Goal: Task Accomplishment & Management: Complete application form

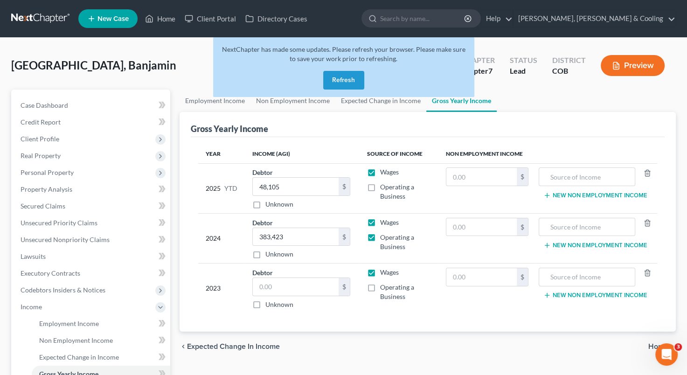
click at [339, 80] on button "Refresh" at bounding box center [343, 80] width 41 height 19
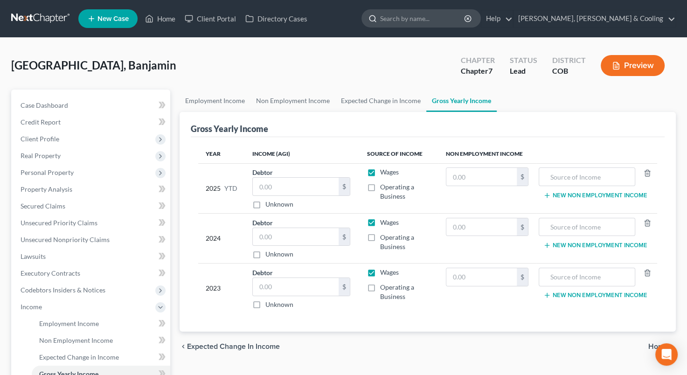
click at [441, 18] on input "search" at bounding box center [422, 18] width 85 height 17
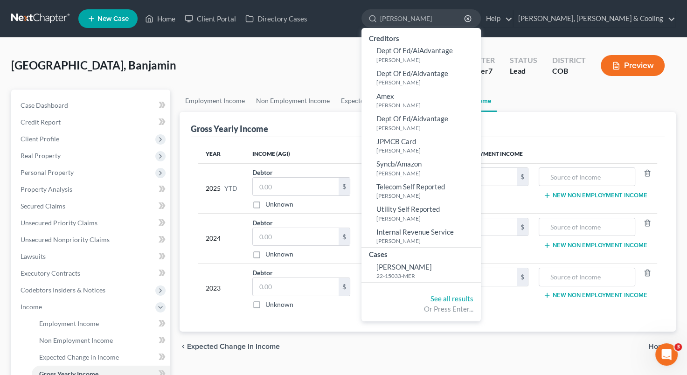
type input "byers"
click at [233, 53] on div "York, Banjamin Upgraded Chapter Chapter 7 Status Lead District COB Preview" at bounding box center [343, 69] width 665 height 41
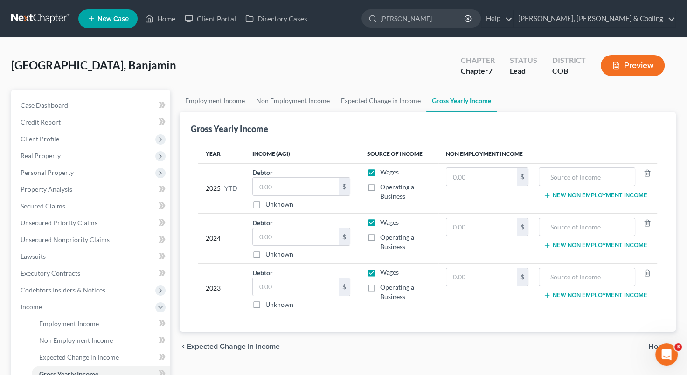
click at [114, 5] on nav "Home New Case Client Portal Directory Cases Fleming, Lowenberg & Cooling sherma…" at bounding box center [343, 18] width 687 height 37
click at [465, 20] on input "byers" at bounding box center [422, 18] width 85 height 17
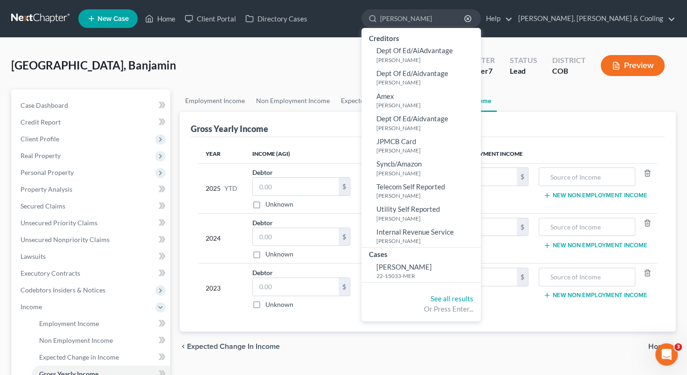
click at [239, 52] on div "York, Banjamin Upgraded Chapter Chapter 7 Status Lead District COB Preview" at bounding box center [343, 69] width 665 height 41
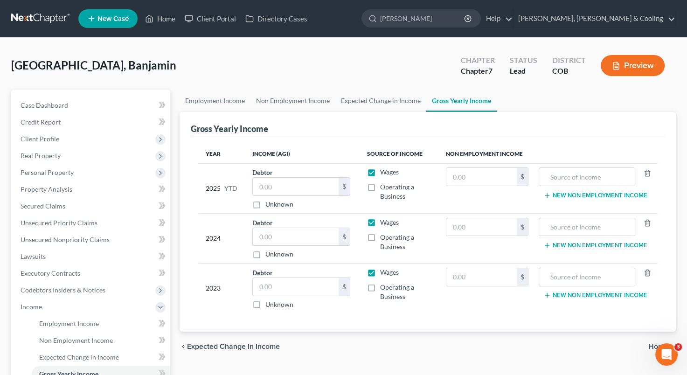
click at [112, 13] on link "New Case" at bounding box center [107, 18] width 59 height 19
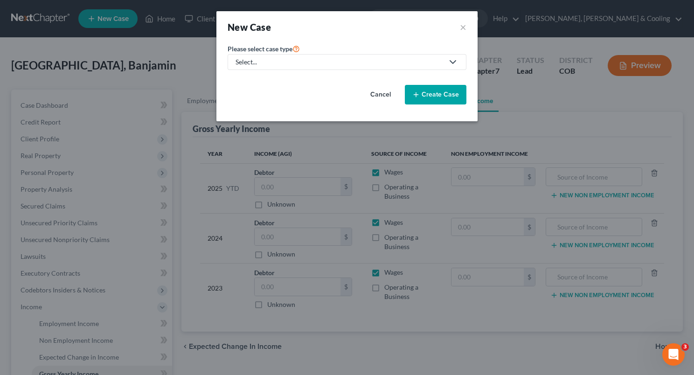
click at [305, 65] on div "Select..." at bounding box center [340, 61] width 208 height 9
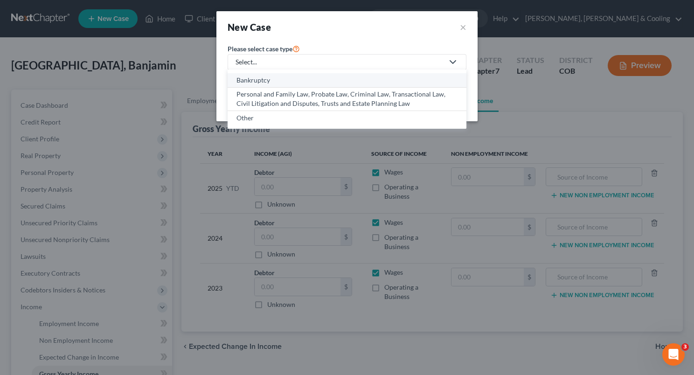
click at [304, 78] on div "Bankruptcy" at bounding box center [346, 80] width 221 height 9
select select "11"
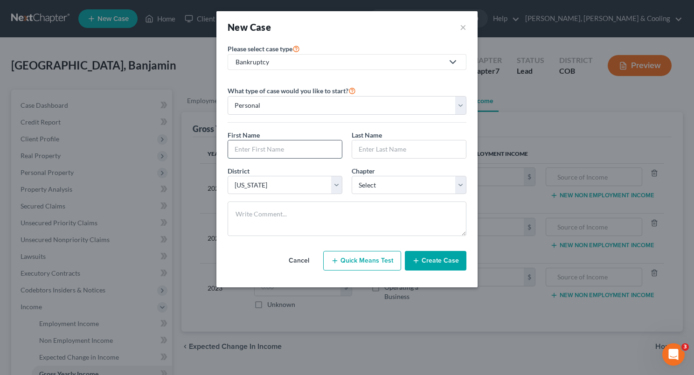
click at [273, 149] on input "text" at bounding box center [285, 149] width 114 height 18
type input "Steven"
type input "Byers"
click at [461, 186] on select "Select 7 11 12 13" at bounding box center [409, 185] width 115 height 19
select select "0"
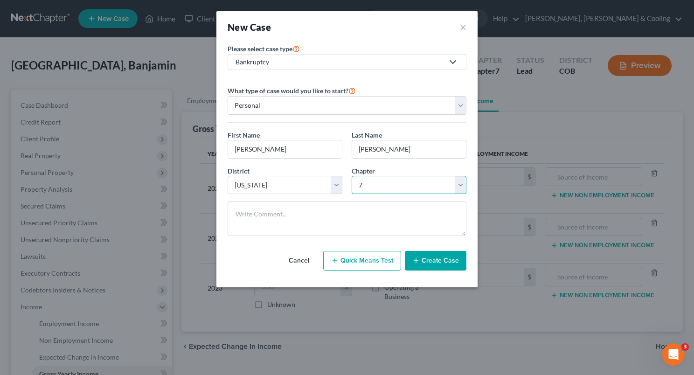
click at [352, 176] on select "Select 7 11 12 13" at bounding box center [409, 185] width 115 height 19
click at [425, 259] on button "Create Case" at bounding box center [436, 261] width 62 height 20
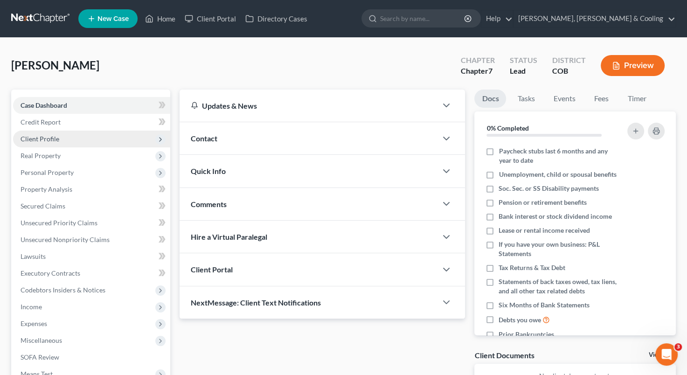
click at [67, 139] on span "Client Profile" at bounding box center [91, 139] width 157 height 17
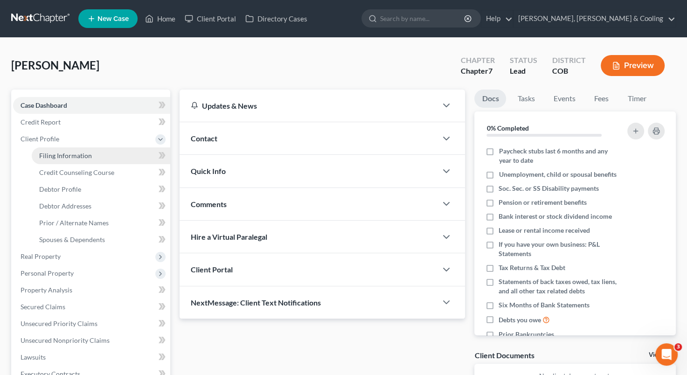
click at [67, 157] on span "Filing Information" at bounding box center [65, 156] width 53 height 8
select select "1"
select select "0"
select select "11"
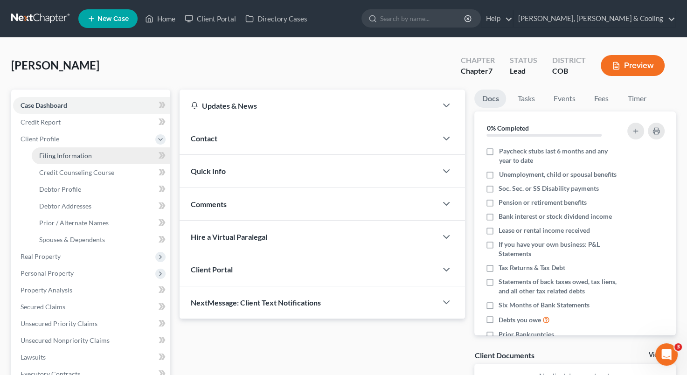
select select "5"
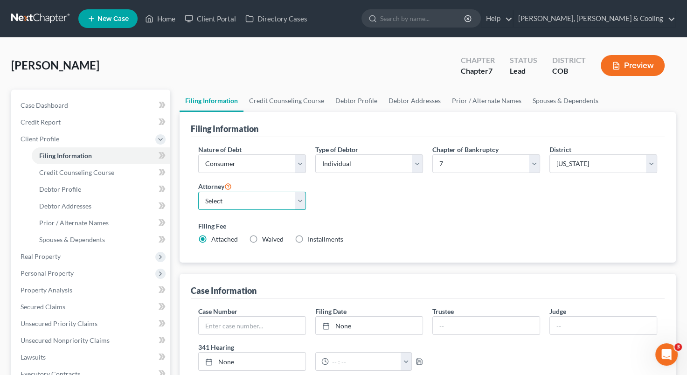
click at [304, 198] on select "Select Daniel Lowenberg - COB Ryan Berry - COB Sherman Romney - COB" at bounding box center [252, 201] width 108 height 19
select select "2"
click at [198, 192] on select "Select Daniel Lowenberg - COB Ryan Berry - COB Sherman Romney - COB" at bounding box center [252, 201] width 108 height 19
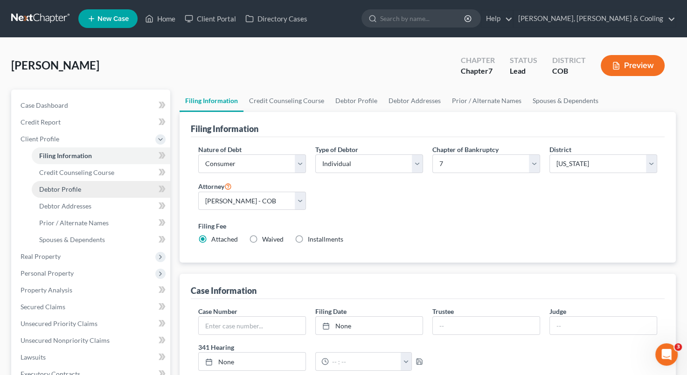
click at [79, 186] on span "Debtor Profile" at bounding box center [60, 189] width 42 height 8
select select "0"
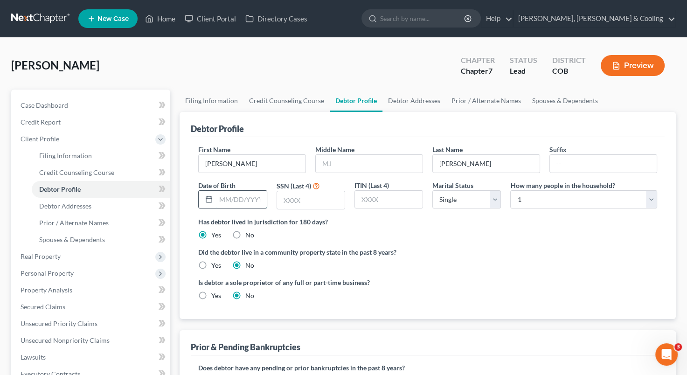
click at [220, 197] on input "text" at bounding box center [241, 200] width 50 height 18
type input "06/10/1970"
click at [284, 201] on input "text" at bounding box center [311, 200] width 68 height 18
type input "8426"
click at [497, 199] on select "Select Single Married Separated Divorced Widowed" at bounding box center [466, 199] width 69 height 19
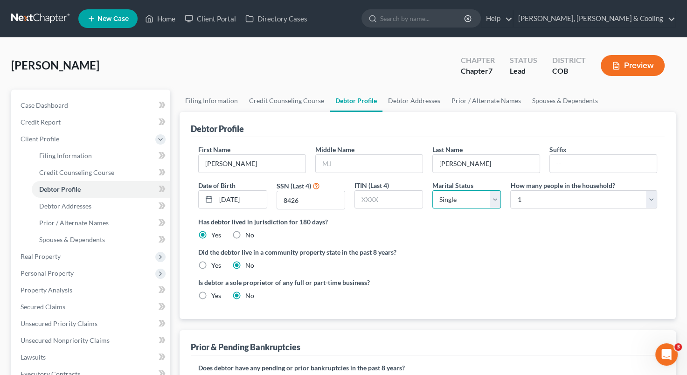
select select "1"
click at [432, 190] on select "Select Single Married Separated Divorced Widowed" at bounding box center [466, 199] width 69 height 19
click at [649, 199] on select "Select 1 2 3 4 5 6 7 8 9 10 11 12 13 14 15 16 17 18 19 20" at bounding box center [583, 199] width 147 height 19
select select "2"
click at [510, 190] on select "Select 1 2 3 4 5 6 7 8 9 10 11 12 13 14 15 16 17 18 19 20" at bounding box center [583, 199] width 147 height 19
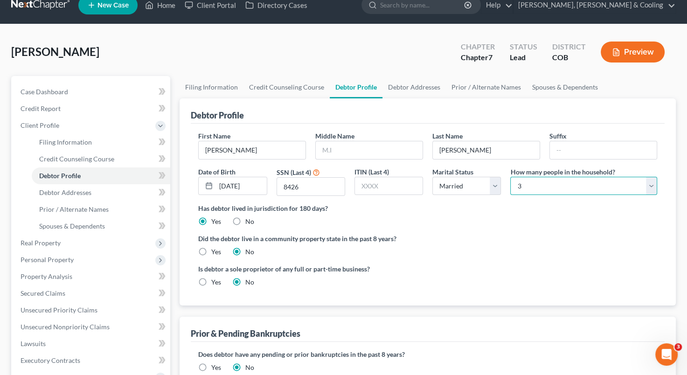
scroll to position [4, 0]
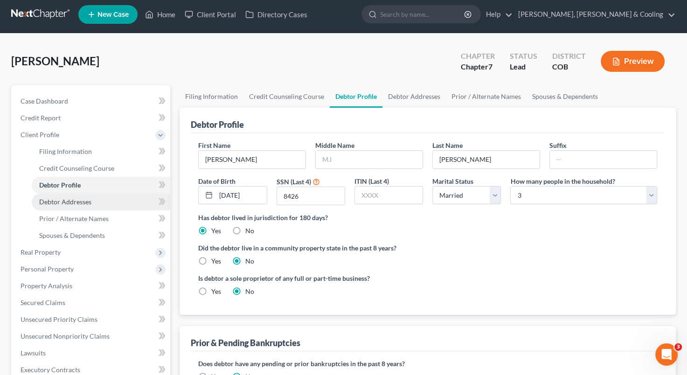
click at [104, 201] on link "Debtor Addresses" at bounding box center [101, 202] width 139 height 17
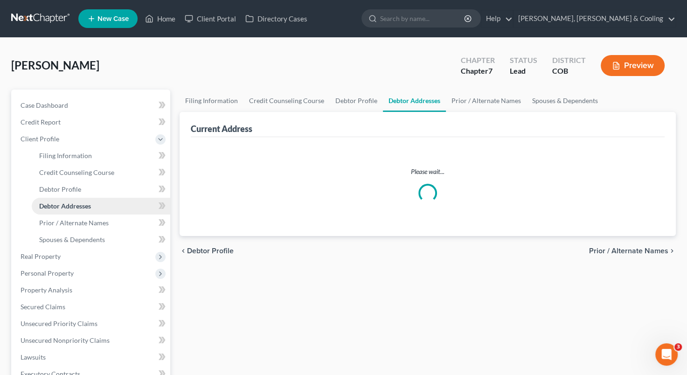
select select "0"
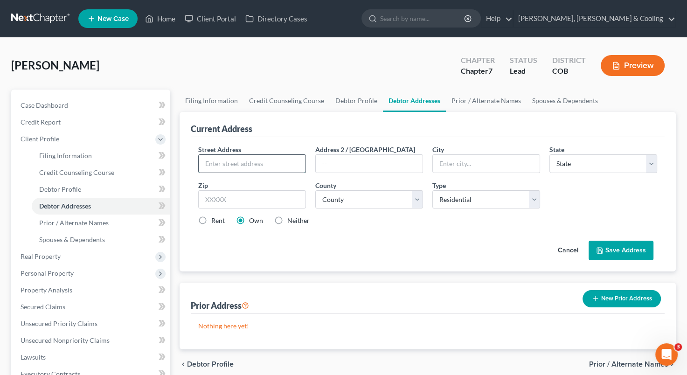
click at [215, 168] on input "text" at bounding box center [252, 164] width 107 height 18
click at [215, 166] on input "text" at bounding box center [252, 164] width 107 height 18
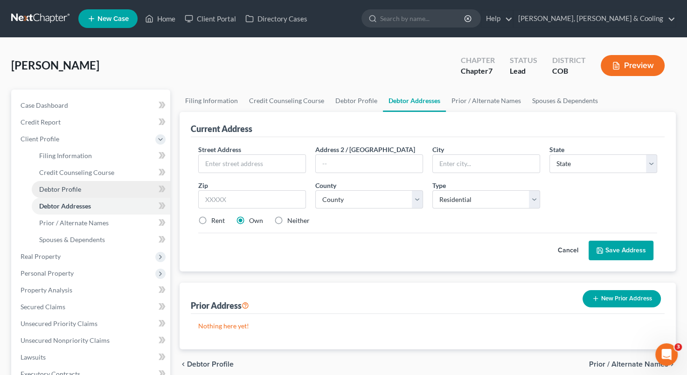
click at [108, 188] on link "Debtor Profile" at bounding box center [101, 189] width 139 height 17
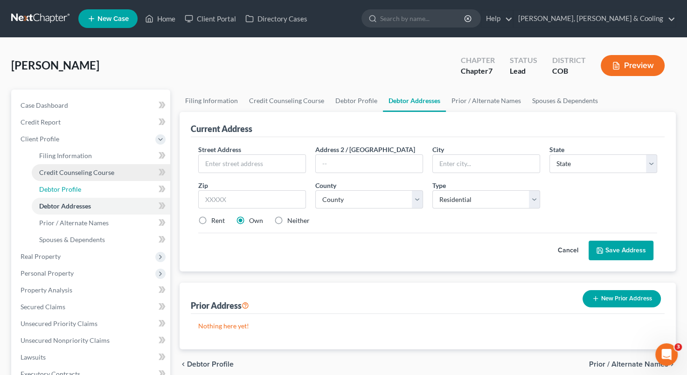
select select "1"
select select "2"
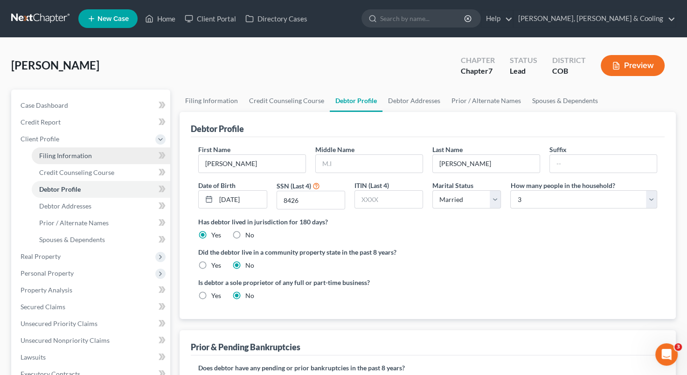
click at [111, 157] on link "Filing Information" at bounding box center [101, 155] width 139 height 17
select select "1"
select select "0"
select select "11"
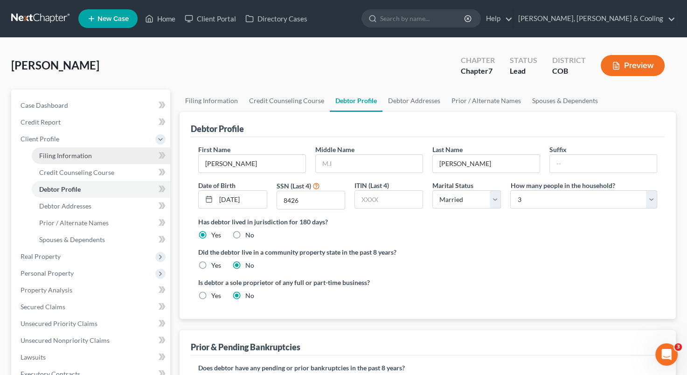
select select "2"
select select "5"
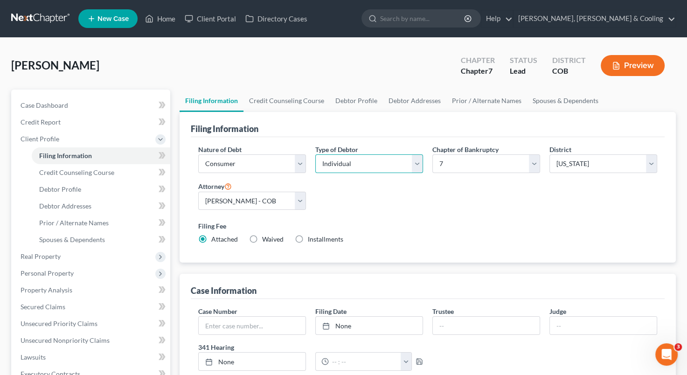
click at [414, 162] on select "Select Individual Joint" at bounding box center [369, 163] width 108 height 19
select select "1"
click at [315, 154] on select "Select Individual Joint" at bounding box center [369, 163] width 108 height 19
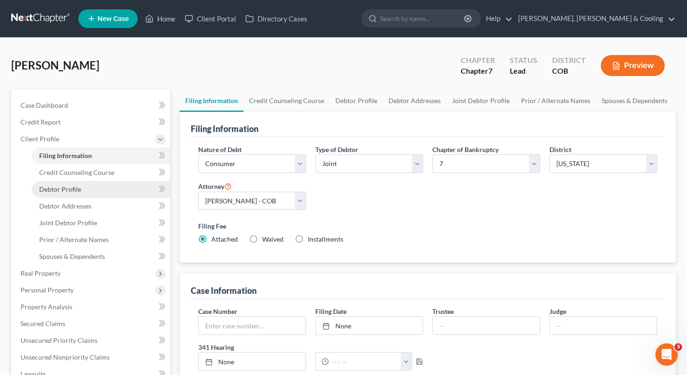
click at [92, 191] on link "Debtor Profile" at bounding box center [101, 189] width 139 height 17
select select "1"
select select "2"
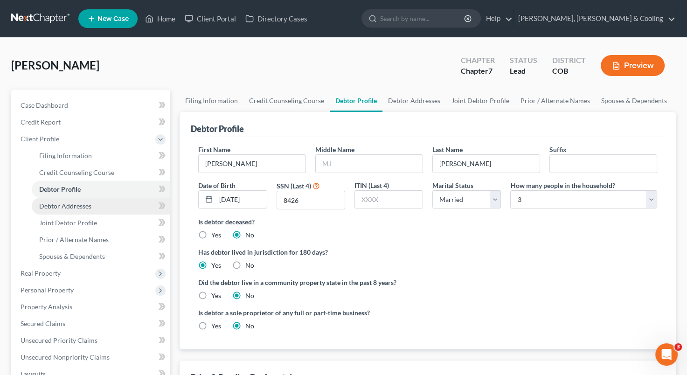
click at [98, 209] on link "Debtor Addresses" at bounding box center [101, 206] width 139 height 17
select select "0"
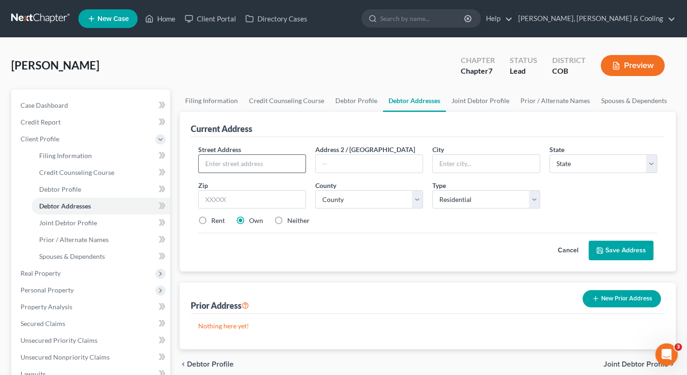
click at [215, 165] on input "text" at bounding box center [252, 164] width 107 height 18
type input "2290 5215 Rd."
type input "Delta"
select select "5"
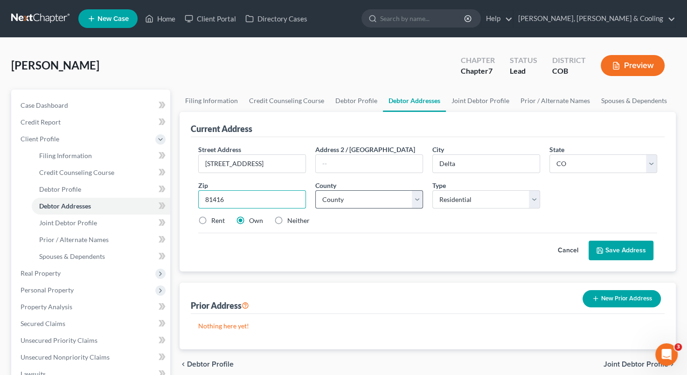
type input "81416"
click at [417, 201] on select "County Adams County Alamosa County Arapahoe County Archuleta County Baca County…" at bounding box center [369, 199] width 108 height 19
select select "15"
click at [315, 190] on select "County Adams County Alamosa County Arapahoe County Archuleta County Baca County…" at bounding box center [369, 199] width 108 height 19
click at [615, 250] on button "Save Address" at bounding box center [621, 251] width 65 height 20
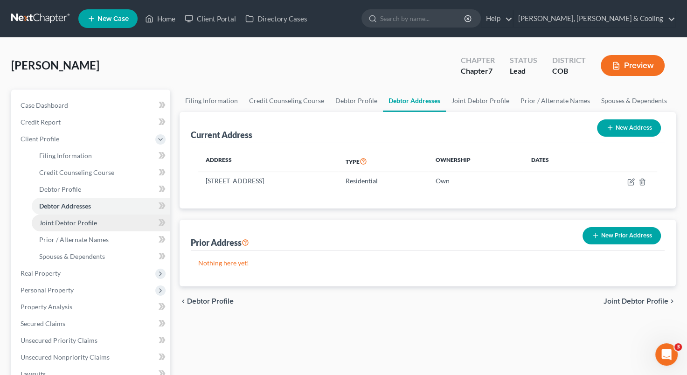
click at [106, 215] on link "Joint Debtor Profile" at bounding box center [101, 223] width 139 height 17
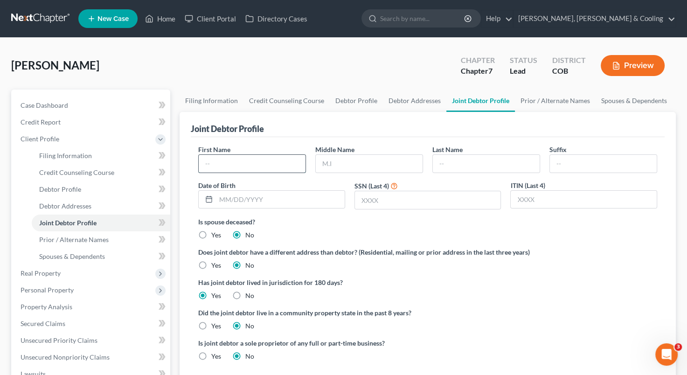
click at [214, 165] on input "text" at bounding box center [252, 164] width 107 height 18
type input "Stacy"
type input "Byers"
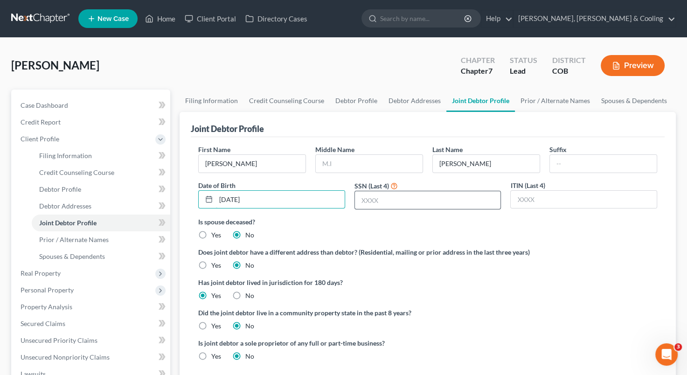
type input "06/30/1975"
click at [367, 201] on input "text" at bounding box center [428, 200] width 146 height 18
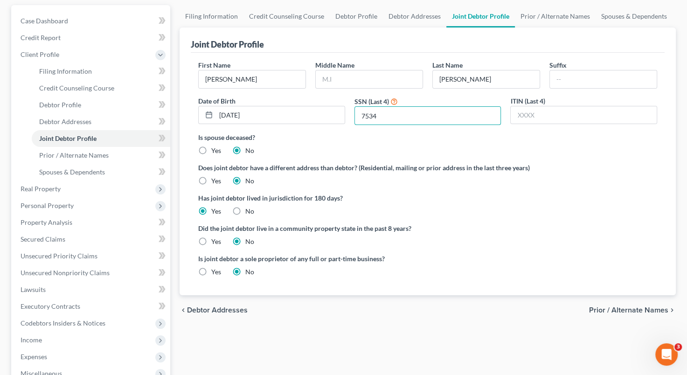
scroll to position [83, 0]
type input "7534"
click at [104, 157] on span "Prior / Alternate Names" at bounding box center [73, 156] width 69 height 8
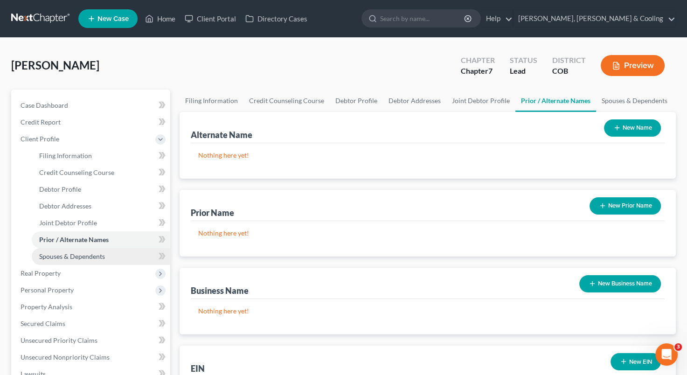
click at [105, 254] on link "Spouses & Dependents" at bounding box center [101, 256] width 139 height 17
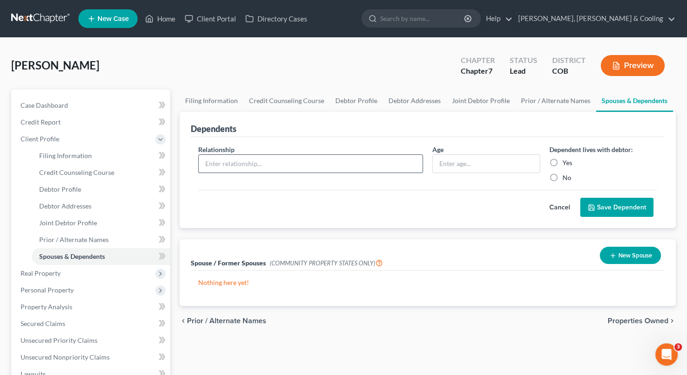
click at [342, 165] on input "text" at bounding box center [311, 164] width 224 height 18
click at [343, 145] on div "Relationship *" at bounding box center [311, 164] width 234 height 38
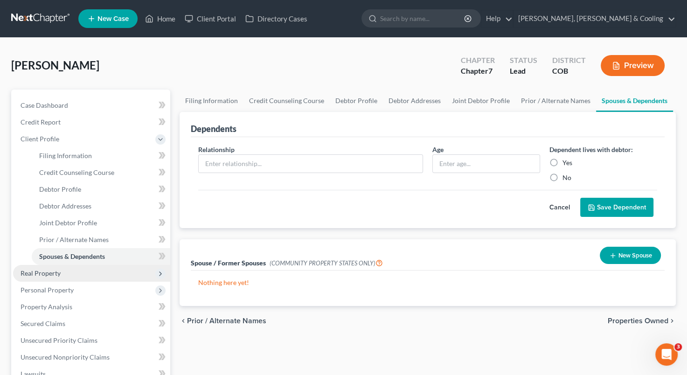
click at [91, 277] on span "Real Property" at bounding box center [91, 273] width 157 height 17
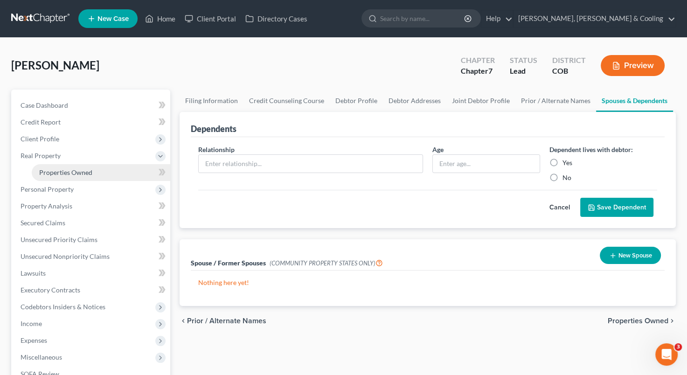
click at [87, 170] on span "Properties Owned" at bounding box center [65, 172] width 53 height 8
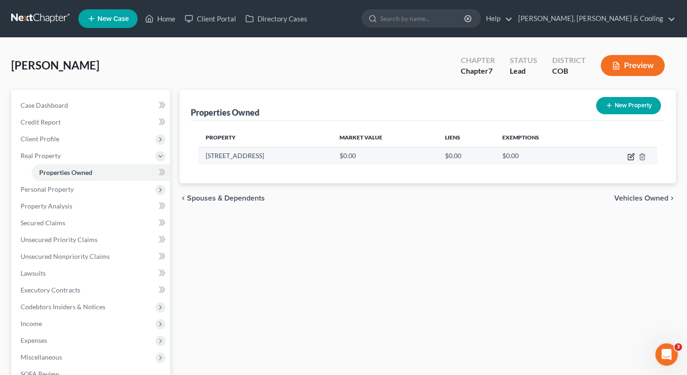
click at [632, 157] on icon "button" at bounding box center [630, 156] width 7 height 7
select select "5"
select select "15"
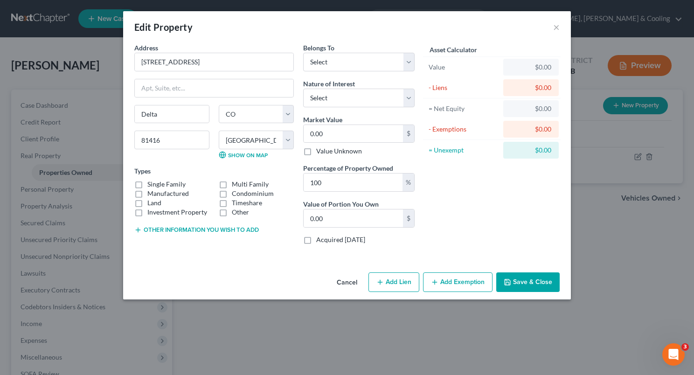
click at [147, 183] on label "Single Family" at bounding box center [166, 184] width 38 height 9
click at [151, 183] on input "Single Family" at bounding box center [154, 183] width 6 height 6
checkbox input "true"
click at [356, 63] on select "Select Debtor 1 Only Debtor 2 Only Debtor 1 And Debtor 2 Only At Least One Of T…" at bounding box center [358, 62] width 111 height 19
select select "2"
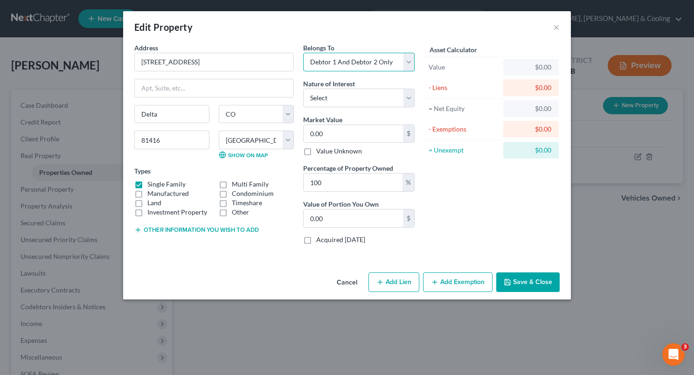
click at [303, 53] on select "Select Debtor 1 Only Debtor 2 Only Debtor 1 And Debtor 2 Only At Least One Of T…" at bounding box center [358, 62] width 111 height 19
click at [355, 94] on select "Select Fee Simple Joint Tenant Life Estate Equitable Interest Future Interest T…" at bounding box center [358, 98] width 111 height 19
select select "0"
click at [303, 89] on select "Select Fee Simple Joint Tenant Life Estate Equitable Interest Future Interest T…" at bounding box center [358, 98] width 111 height 19
click at [312, 135] on input "0.00" at bounding box center [353, 134] width 99 height 18
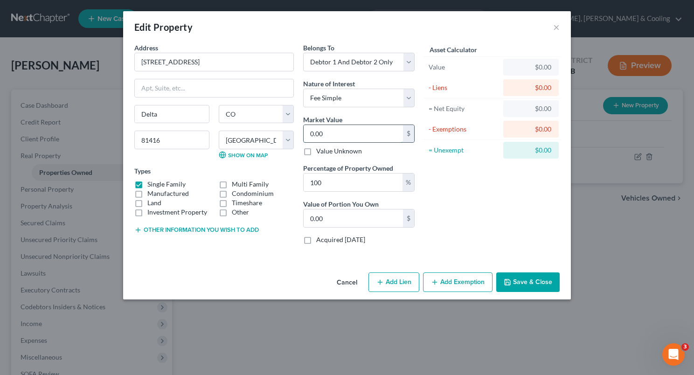
type input "3"
type input "3.00"
type input "30"
type input "30.00"
type input "300"
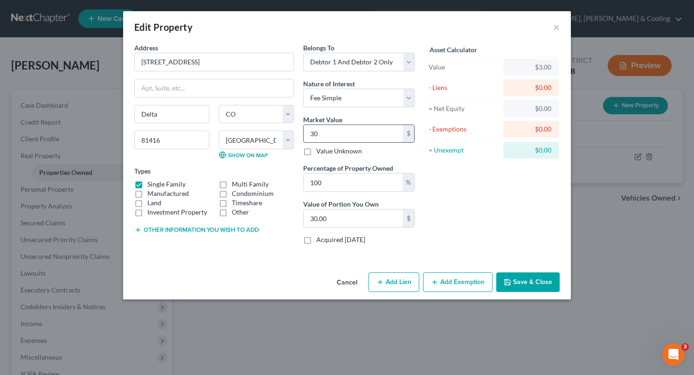
type input "300.00"
type input "3000"
type input "3,000.00"
type input "3,0000"
type input "30,000.00"
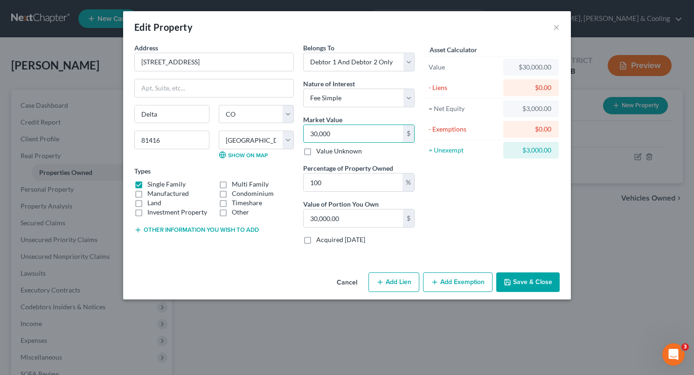
type input "30,0000"
type input "300,000.00"
type input "300,000"
click at [522, 282] on button "Save & Close" at bounding box center [527, 282] width 63 height 20
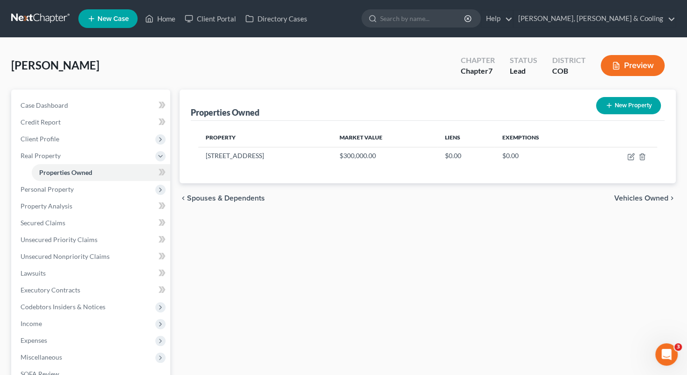
click at [176, 55] on div "Byers, Steven Upgraded Chapter Chapter 7 Status Lead District COB Preview" at bounding box center [343, 69] width 665 height 41
click at [83, 121] on link "Credit Report" at bounding box center [91, 122] width 157 height 17
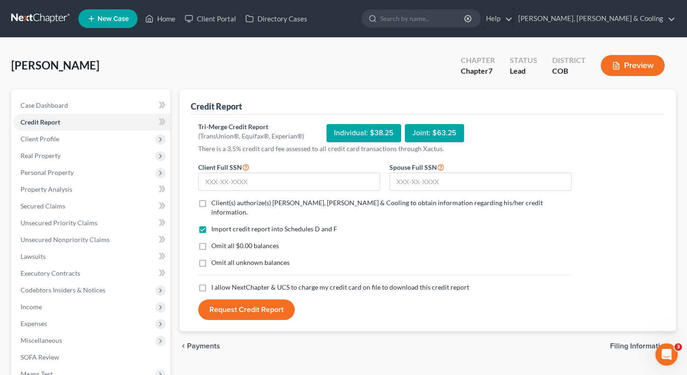
click at [427, 137] on div "Joint: $63.25" at bounding box center [434, 133] width 59 height 18
click at [204, 185] on input "text" at bounding box center [289, 182] width 182 height 19
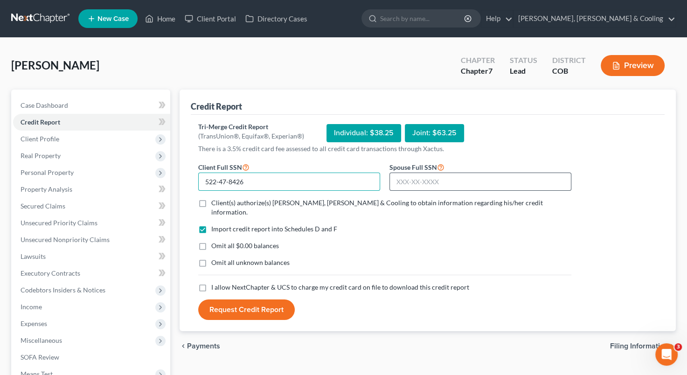
type input "522-47-8426"
click at [403, 178] on input "text" at bounding box center [480, 182] width 182 height 19
type input "269-90-7534"
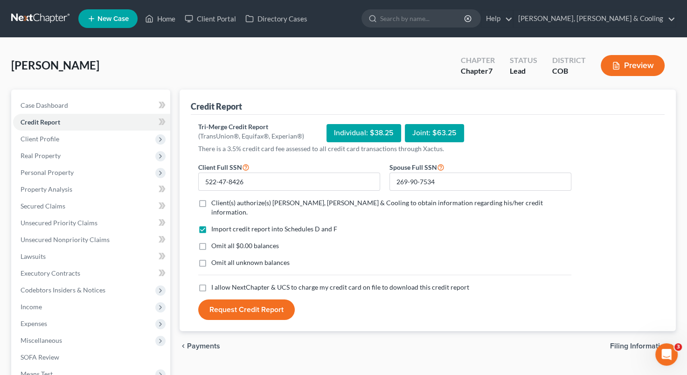
click at [211, 206] on label "Client(s) authorize(s) Fleming, Lowenberg & Cooling to obtain information regar…" at bounding box center [391, 207] width 360 height 19
click at [215, 204] on input "Client(s) authorize(s) Fleming, Lowenberg & Cooling to obtain information regar…" at bounding box center [218, 201] width 6 height 6
checkbox input "true"
click at [211, 241] on label "Omit all $0.00 balances" at bounding box center [245, 245] width 68 height 9
click at [215, 241] on input "Omit all $0.00 balances" at bounding box center [218, 244] width 6 height 6
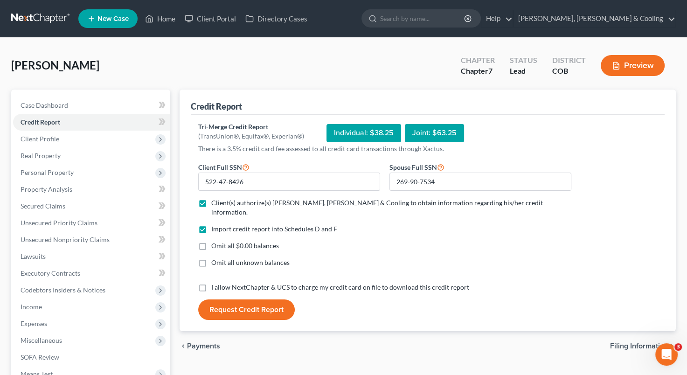
checkbox input "true"
click at [211, 258] on label "Omit all unknown balances" at bounding box center [250, 262] width 78 height 9
click at [215, 258] on input "Omit all unknown balances" at bounding box center [218, 261] width 6 height 6
checkbox input "true"
click at [211, 283] on label "I allow NextChapter & UCS to charge my credit card on file to download this cre…" at bounding box center [340, 287] width 258 height 9
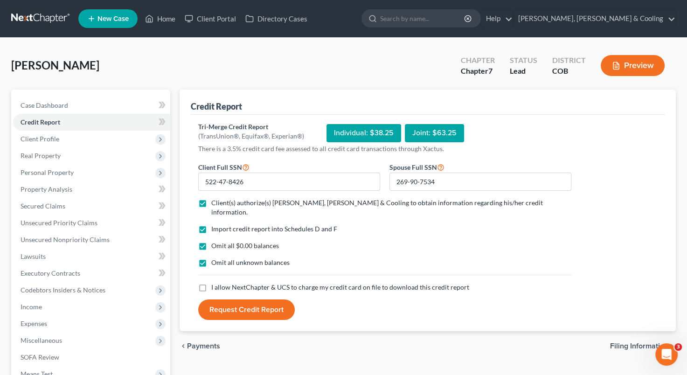
click at [215, 283] on input "I allow NextChapter & UCS to charge my credit card on file to download this cre…" at bounding box center [218, 286] width 6 height 6
checkbox input "true"
click at [243, 299] on button "Request Credit Report" at bounding box center [246, 309] width 97 height 21
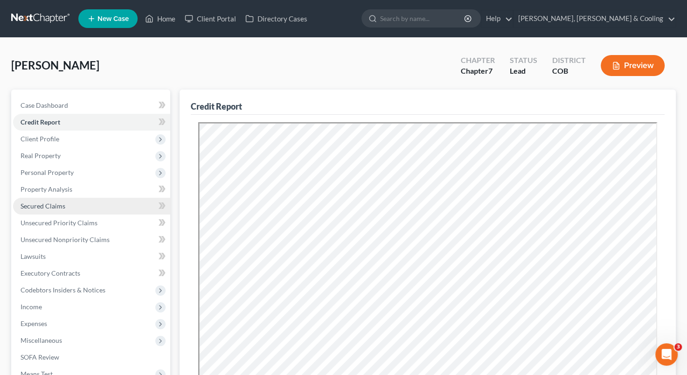
click at [89, 201] on link "Secured Claims" at bounding box center [91, 206] width 157 height 17
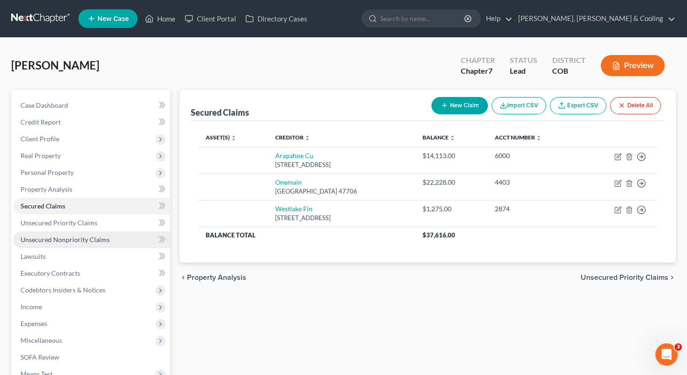
click at [84, 238] on span "Unsecured Nonpriority Claims" at bounding box center [65, 240] width 89 height 8
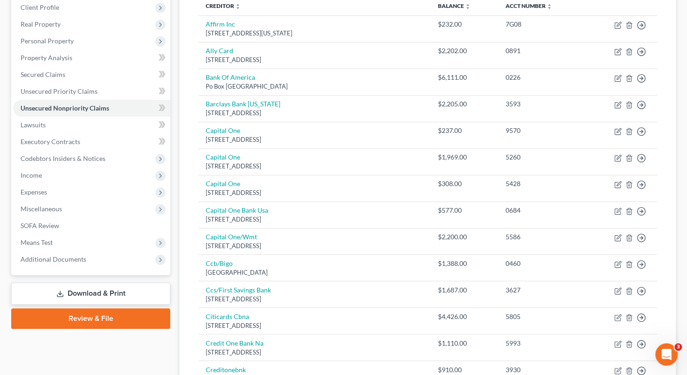
scroll to position [12, 0]
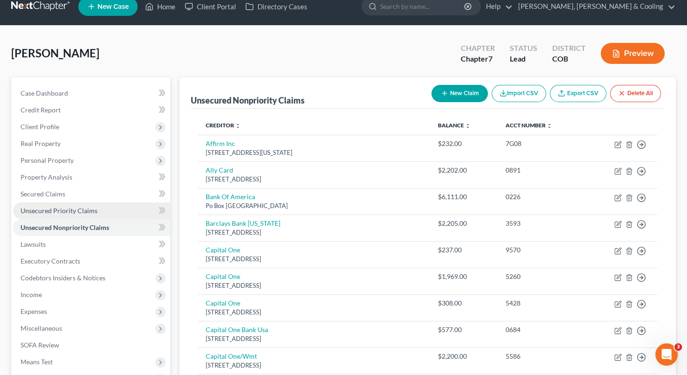
click at [98, 209] on link "Unsecured Priority Claims" at bounding box center [91, 210] width 157 height 17
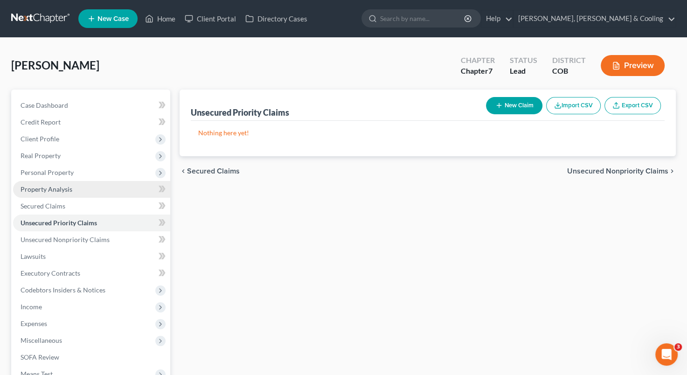
click at [89, 194] on link "Property Analysis" at bounding box center [91, 189] width 157 height 17
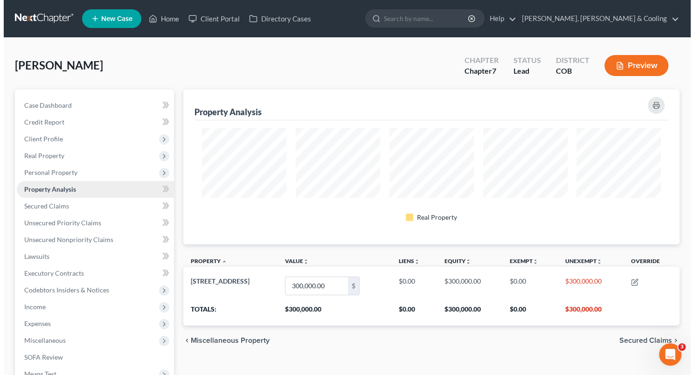
scroll to position [155, 496]
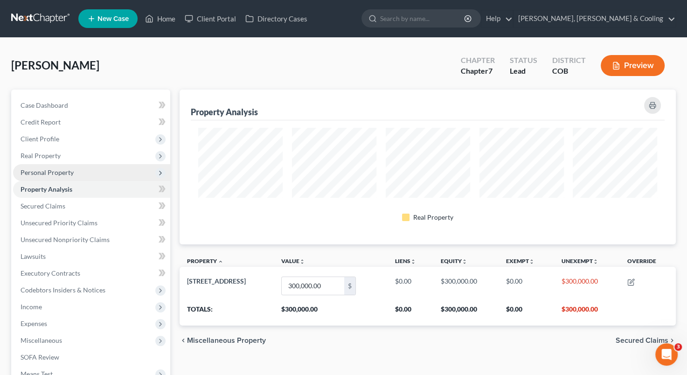
click at [81, 174] on span "Personal Property" at bounding box center [91, 172] width 157 height 17
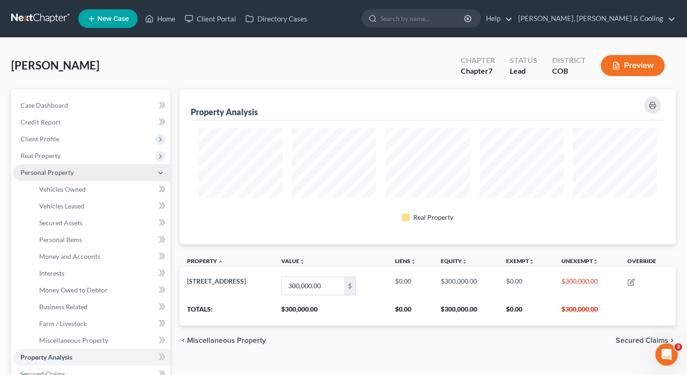
click at [81, 174] on span "Personal Property" at bounding box center [91, 172] width 157 height 17
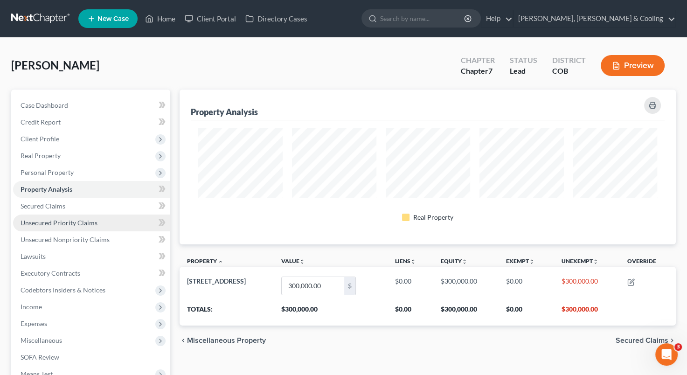
click at [67, 222] on span "Unsecured Priority Claims" at bounding box center [59, 223] width 77 height 8
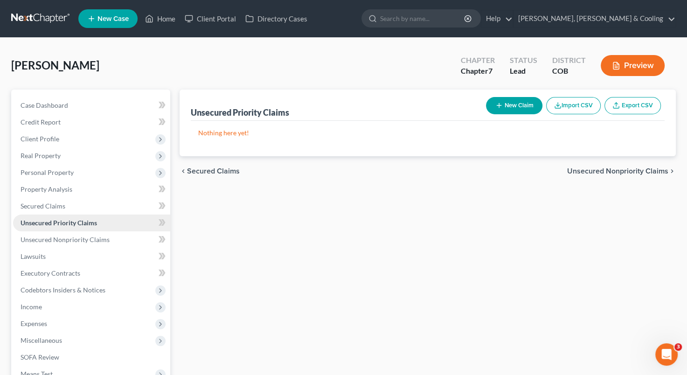
click at [67, 222] on span "Unsecured Priority Claims" at bounding box center [59, 223] width 76 height 8
click at [62, 203] on span "Secured Claims" at bounding box center [43, 206] width 45 height 8
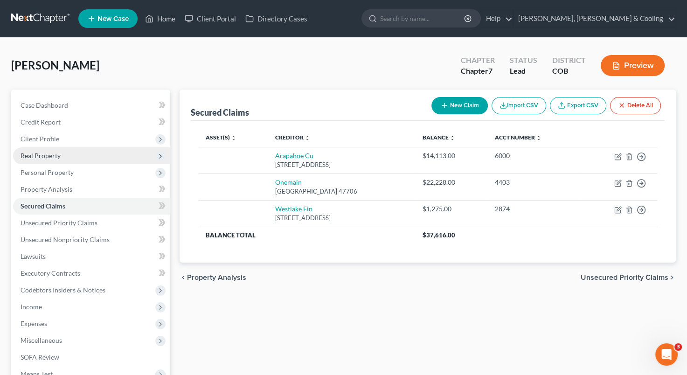
click at [76, 157] on span "Real Property" at bounding box center [91, 155] width 157 height 17
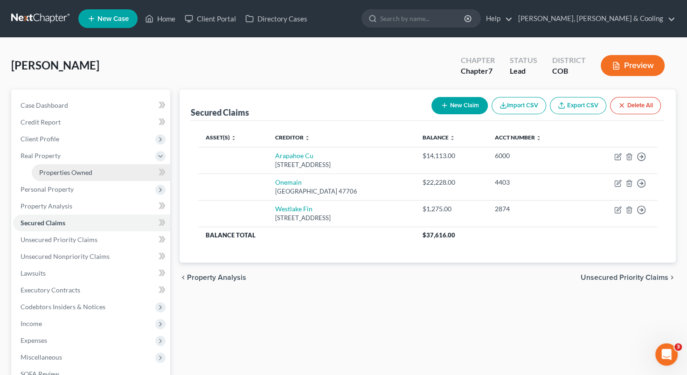
click at [103, 168] on link "Properties Owned" at bounding box center [101, 172] width 139 height 17
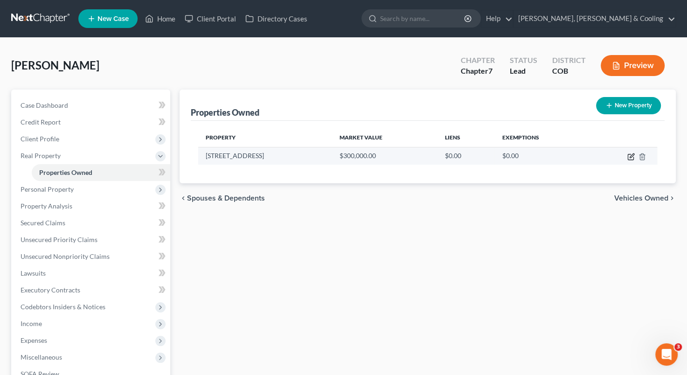
click at [628, 156] on icon "button" at bounding box center [631, 157] width 6 height 6
select select "5"
select select "15"
select select "2"
select select "0"
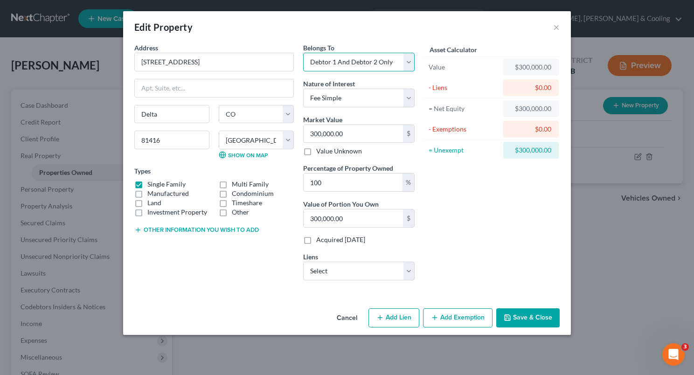
click at [411, 65] on select "Select Debtor 1 Only Debtor 2 Only Debtor 1 And Debtor 2 Only At Least One Of T…" at bounding box center [358, 62] width 111 height 19
select select "0"
click at [303, 53] on select "Select Debtor 1 Only Debtor 2 Only Debtor 1 And Debtor 2 Only At Least One Of T…" at bounding box center [358, 62] width 111 height 19
click at [382, 87] on div "Nature of Interest Select Fee Simple Joint Tenant Life Estate Equitable Interes…" at bounding box center [358, 93] width 111 height 28
click at [403, 126] on div "$" at bounding box center [408, 134] width 11 height 18
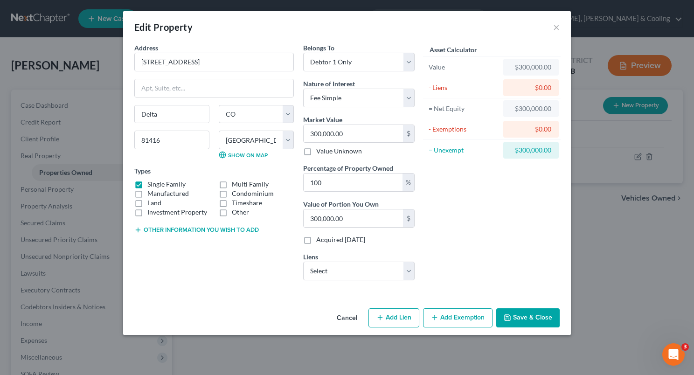
click at [523, 314] on button "Save & Close" at bounding box center [527, 318] width 63 height 20
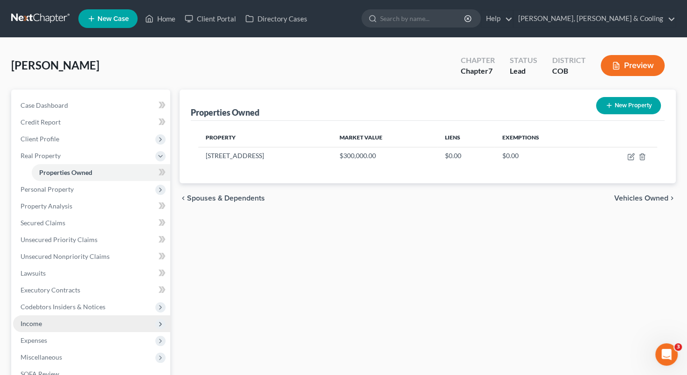
click at [54, 323] on span "Income" at bounding box center [91, 323] width 157 height 17
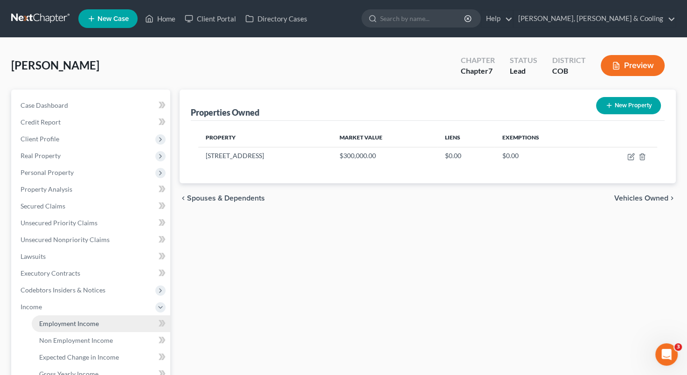
click at [60, 324] on span "Employment Income" at bounding box center [69, 323] width 60 height 8
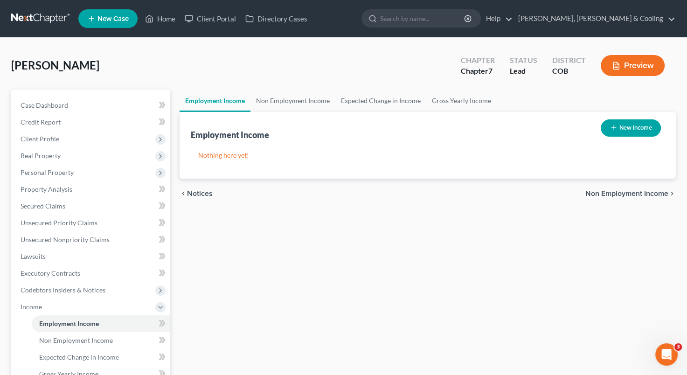
click at [619, 133] on button "New Income" at bounding box center [631, 127] width 60 height 17
select select "0"
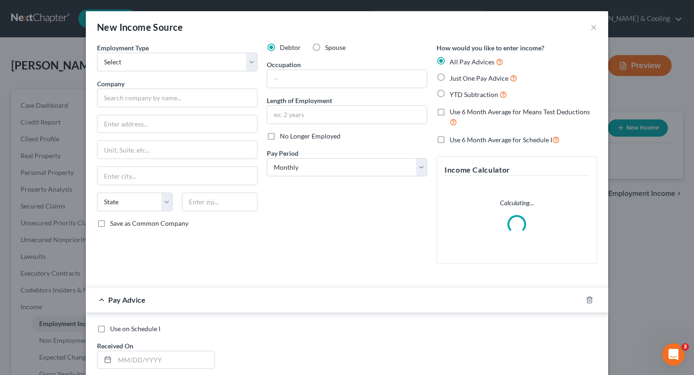
click at [255, 60] on div "Employment Type * Select Full or Part Time Employment Self Employment Company *…" at bounding box center [177, 157] width 170 height 229
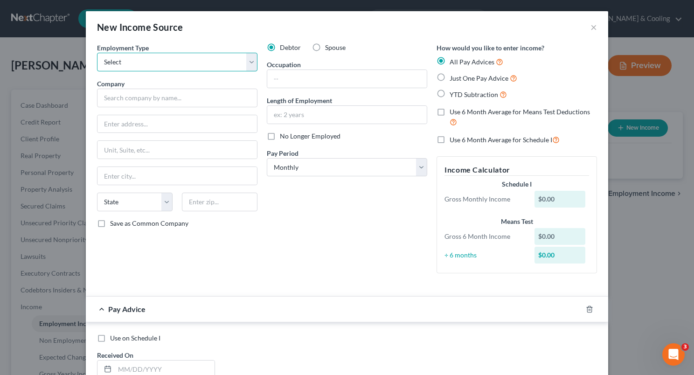
click at [251, 62] on select "Select Full or Part Time Employment Self Employment" at bounding box center [177, 62] width 160 height 19
select select "0"
click at [97, 53] on select "Select Full or Part Time Employment Self Employment" at bounding box center [177, 62] width 160 height 19
click at [325, 46] on label "Spouse" at bounding box center [335, 47] width 21 height 9
click at [329, 46] on input "Spouse" at bounding box center [332, 46] width 6 height 6
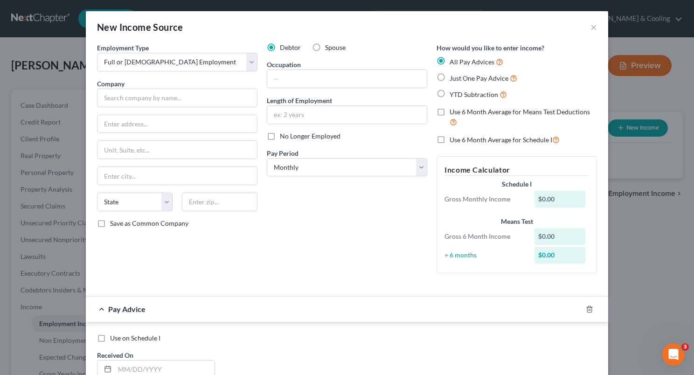
radio input "true"
click at [173, 100] on input "text" at bounding box center [177, 98] width 160 height 19
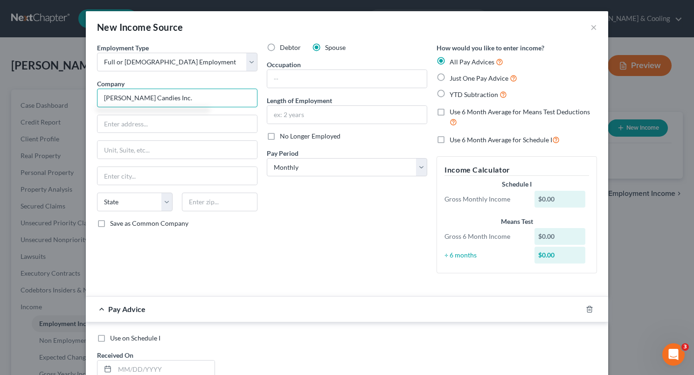
type input "Enstrom Candies Inc."
type input "701 Colorado Ave."
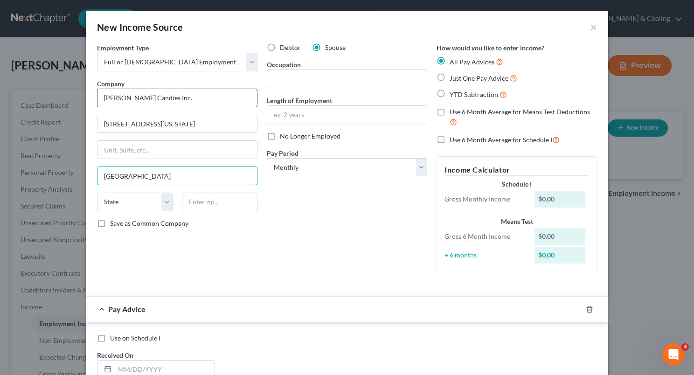
type input "Grand Junction"
select select "5"
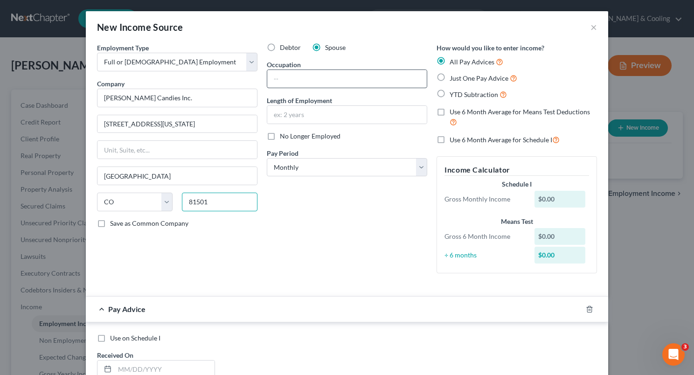
type input "81501"
click at [285, 75] on input "text" at bounding box center [346, 79] width 159 height 18
click at [274, 111] on input "text" at bounding box center [346, 115] width 159 height 18
click at [263, 206] on div "Debtor Spouse Occupation Length of Employment No Longer Employed Pay Period * S…" at bounding box center [347, 162] width 170 height 238
click at [416, 170] on select "Select Monthly Twice Monthly Every Other Week Weekly" at bounding box center [347, 167] width 160 height 19
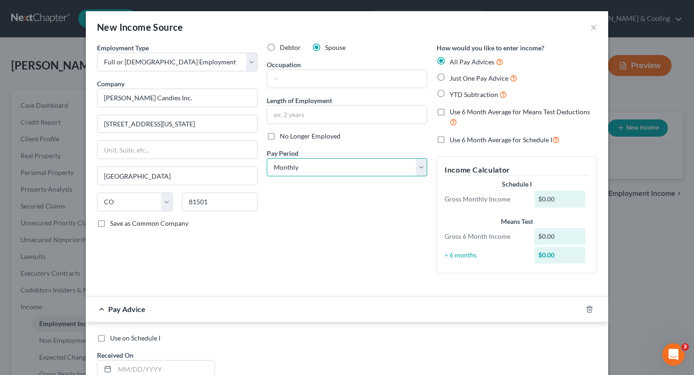
select select "2"
click at [267, 158] on select "Select Monthly Twice Monthly Every Other Week Weekly" at bounding box center [347, 167] width 160 height 19
click at [450, 76] on label "Just One Pay Advice" at bounding box center [484, 78] width 68 height 11
click at [453, 76] on input "Just One Pay Advice" at bounding box center [456, 76] width 6 height 6
radio input "true"
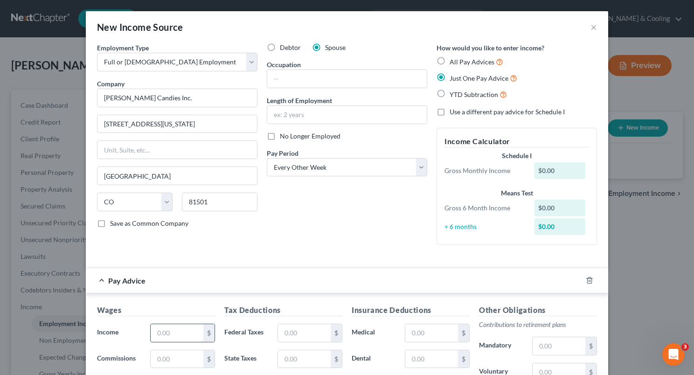
click at [172, 326] on input "text" at bounding box center [177, 333] width 53 height 18
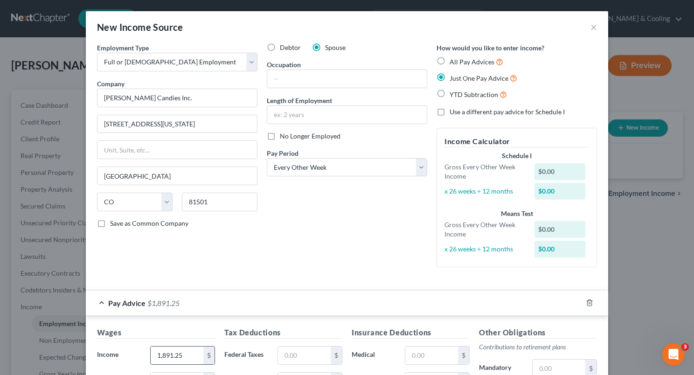
type input "1,891.25"
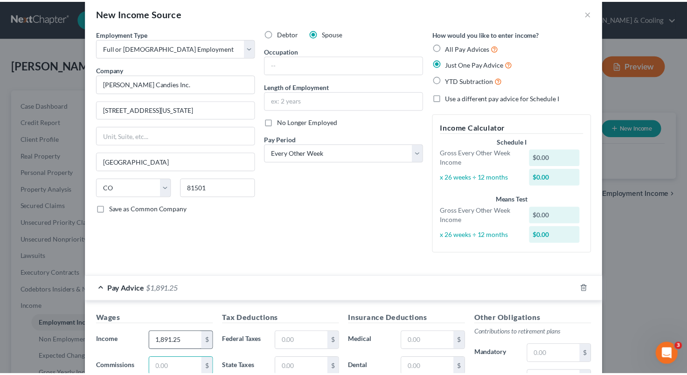
scroll to position [218, 0]
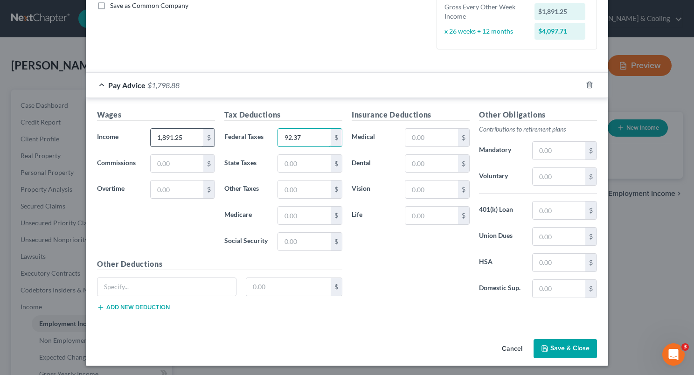
type input "92.37"
type input "63"
type input "8.51"
type input "26.5"
type input "113.31"
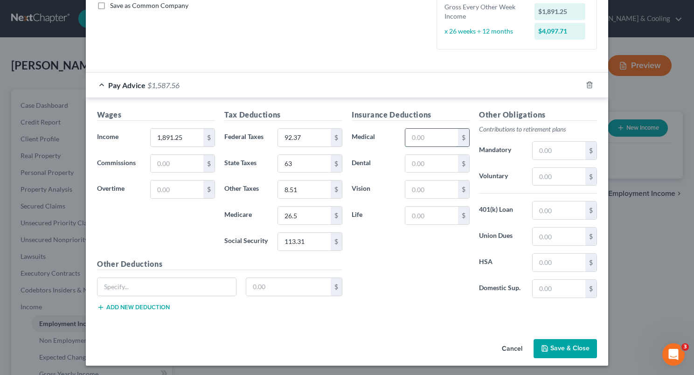
click at [412, 134] on input "text" at bounding box center [431, 138] width 53 height 18
type input "28.85"
type input "27.50"
type input "7.35"
click at [543, 345] on icon "button" at bounding box center [544, 348] width 7 height 7
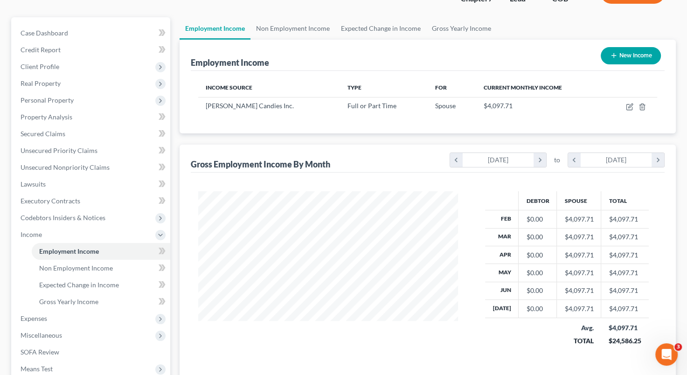
scroll to position [72, 0]
click at [93, 304] on span "Gross Yearly Income" at bounding box center [68, 302] width 59 height 8
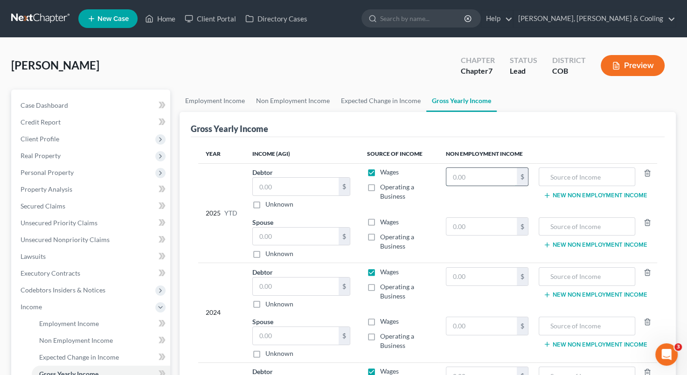
click at [455, 174] on input "text" at bounding box center [481, 177] width 70 height 18
drag, startPoint x: 455, startPoint y: 174, endPoint x: 289, endPoint y: 212, distance: 170.2
click at [289, 212] on tr "2025 YTD Debtor $ Unknown Balance Undetermined $ Unknown Wages Operating a Busi…" at bounding box center [427, 188] width 459 height 50
click at [261, 232] on input "text" at bounding box center [296, 237] width 86 height 18
type input "27,491"
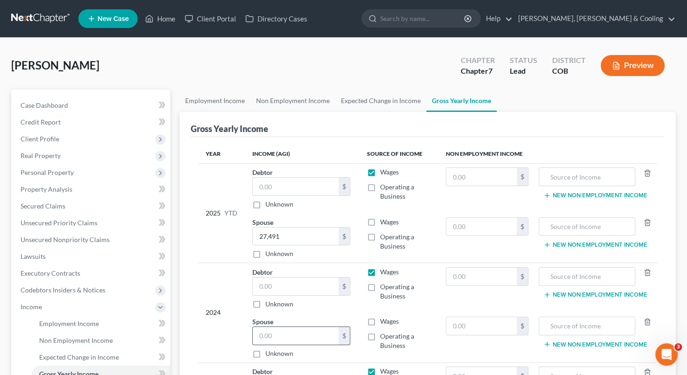
click at [268, 331] on input "text" at bounding box center [296, 336] width 86 height 18
click at [307, 330] on input "text" at bounding box center [296, 336] width 86 height 18
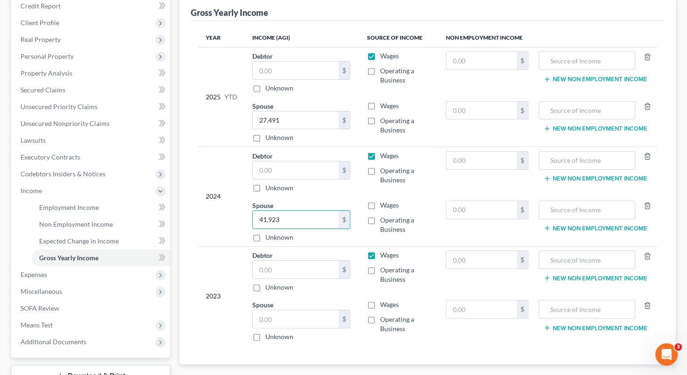
scroll to position [187, 0]
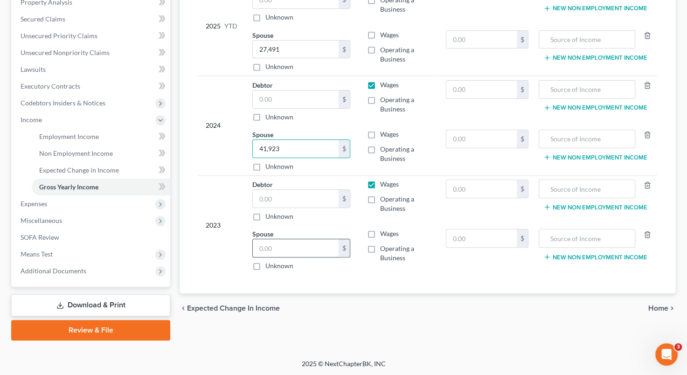
type input "41,923"
click at [279, 248] on input "text" at bounding box center [296, 248] width 86 height 18
type input "29,104"
click at [282, 192] on input "text" at bounding box center [296, 199] width 86 height 18
type input "14,537"
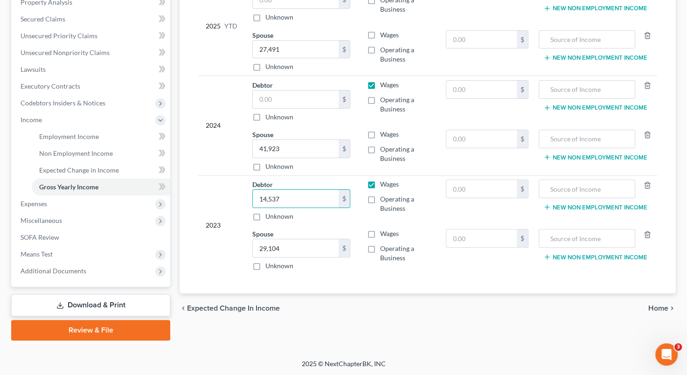
click at [380, 200] on label "Operating a Business" at bounding box center [405, 203] width 51 height 19
click at [384, 200] on input "Operating a Business" at bounding box center [387, 197] width 6 height 6
checkbox input "true"
click at [380, 180] on label "Wages" at bounding box center [389, 184] width 19 height 9
click at [384, 180] on input "Wages" at bounding box center [387, 183] width 6 height 6
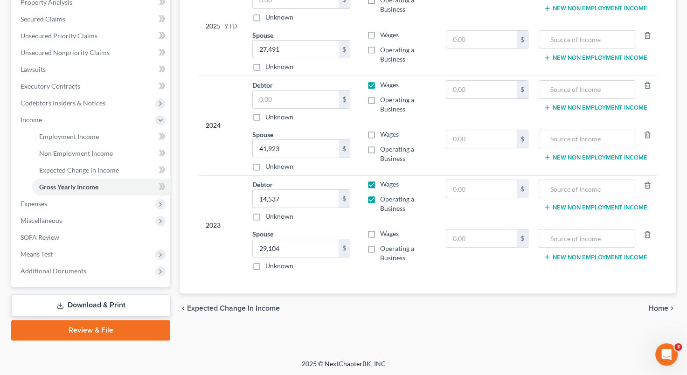
checkbox input "false"
click at [380, 232] on label "Wages" at bounding box center [389, 233] width 19 height 9
click at [384, 232] on input "Wages" at bounding box center [387, 232] width 6 height 6
checkbox input "true"
click at [380, 130] on label "Wages" at bounding box center [389, 134] width 19 height 9
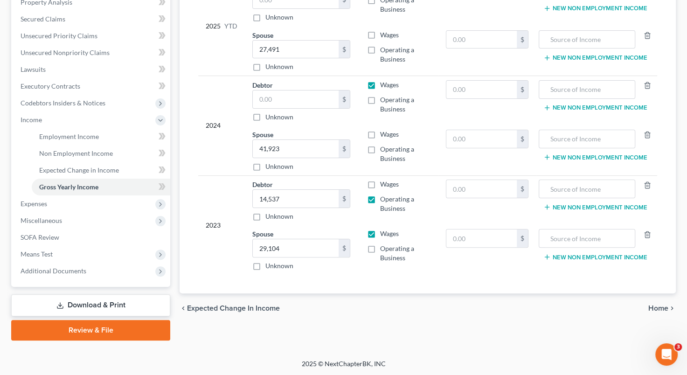
click at [384, 130] on input "Wages" at bounding box center [387, 133] width 6 height 6
checkbox input "true"
click at [380, 97] on label "Operating a Business" at bounding box center [405, 104] width 51 height 19
click at [384, 97] on input "Operating a Business" at bounding box center [387, 98] width 6 height 6
checkbox input "true"
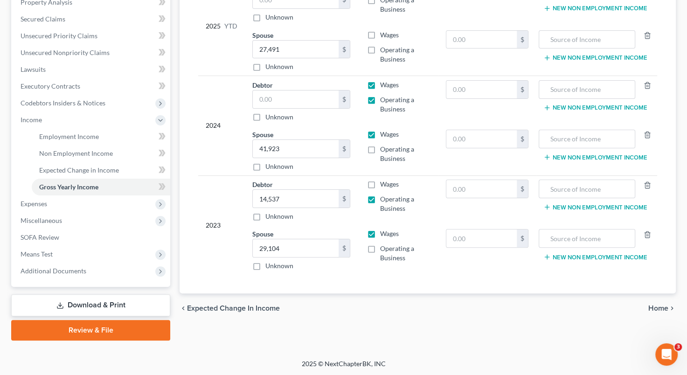
click at [380, 84] on label "Wages" at bounding box center [389, 84] width 19 height 9
click at [384, 84] on input "Wages" at bounding box center [387, 83] width 6 height 6
checkbox input "false"
click at [295, 99] on input "text" at bounding box center [296, 99] width 86 height 18
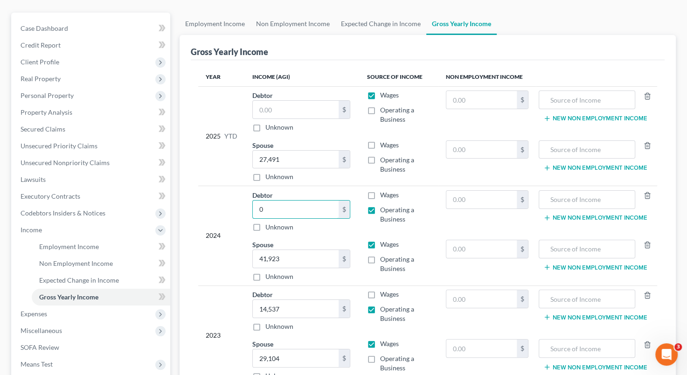
scroll to position [61, 0]
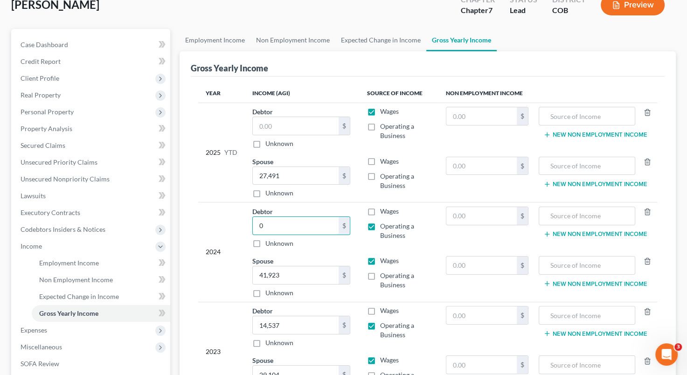
type input "0"
click at [380, 125] on label "Operating a Business" at bounding box center [405, 131] width 51 height 19
click at [384, 125] on input "Operating a Business" at bounding box center [387, 125] width 6 height 6
checkbox input "true"
click at [380, 107] on label "Wages" at bounding box center [389, 111] width 19 height 9
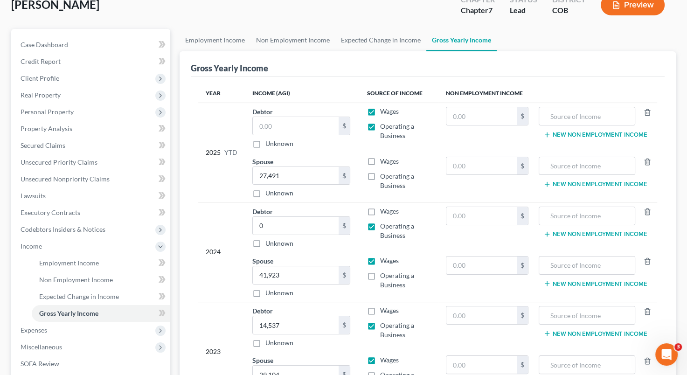
click at [384, 107] on input "Wages" at bounding box center [387, 110] width 6 height 6
checkbox input "false"
click at [380, 159] on label "Wages" at bounding box center [389, 161] width 19 height 9
click at [384, 159] on input "Wages" at bounding box center [387, 160] width 6 height 6
checkbox input "true"
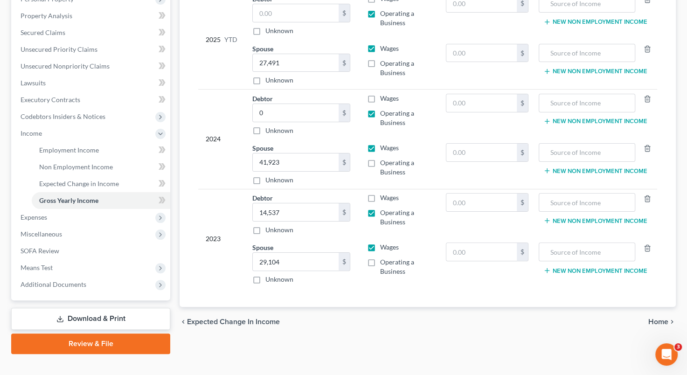
scroll to position [187, 0]
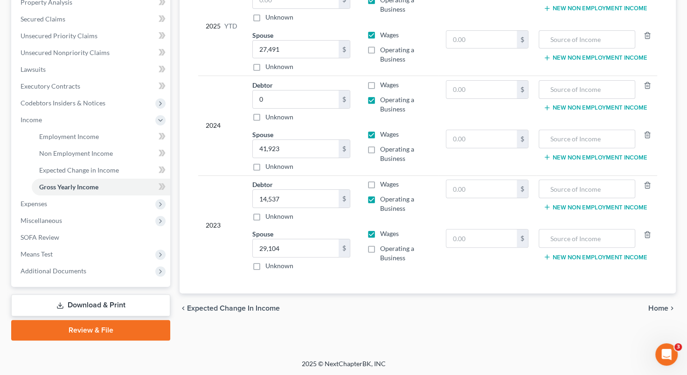
click at [658, 305] on span "Home" at bounding box center [658, 308] width 20 height 7
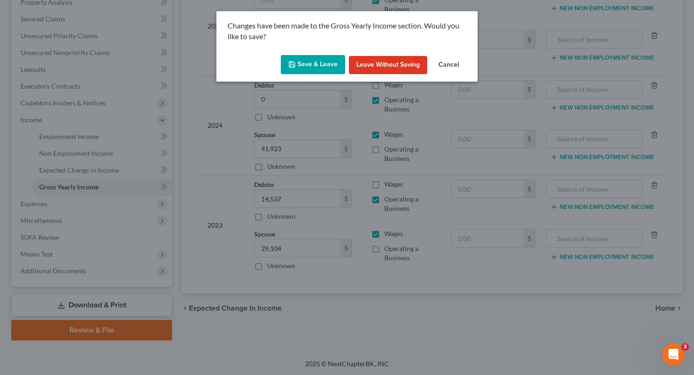
click at [326, 64] on button "Save & Leave" at bounding box center [313, 65] width 64 height 20
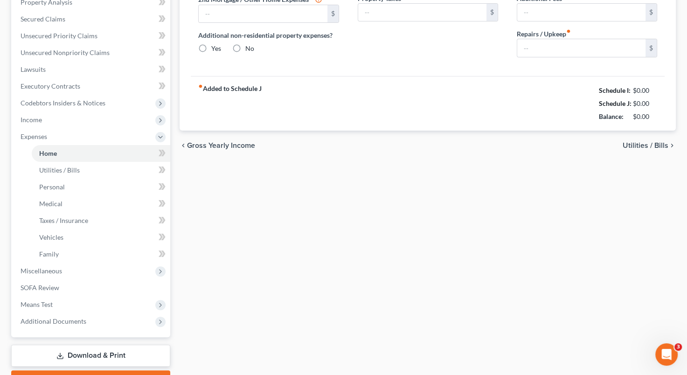
type input "0.00"
radio input "true"
type input "0.00"
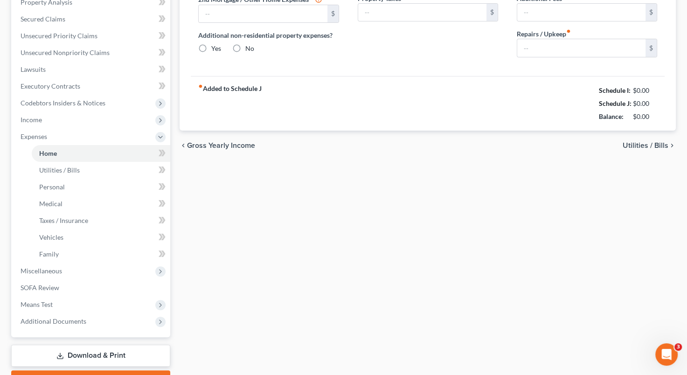
type input "0.00"
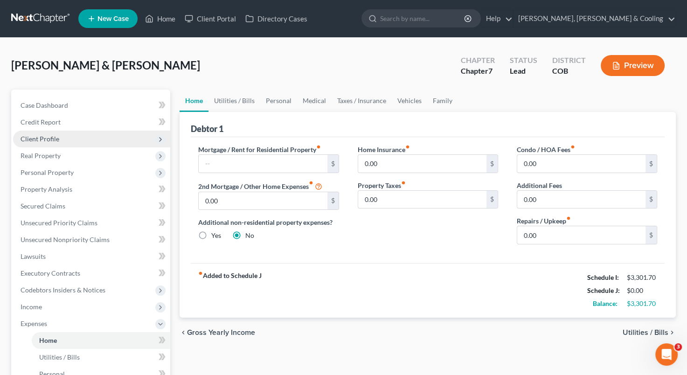
click at [63, 138] on span "Client Profile" at bounding box center [91, 139] width 157 height 17
